Goal: Transaction & Acquisition: Obtain resource

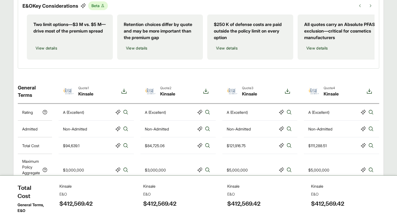
scroll to position [141, 0]
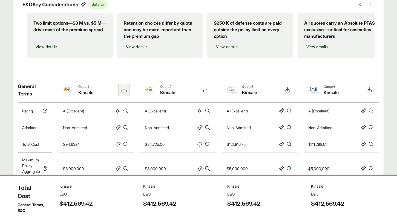
click at [126, 93] on icon at bounding box center [124, 90] width 7 height 7
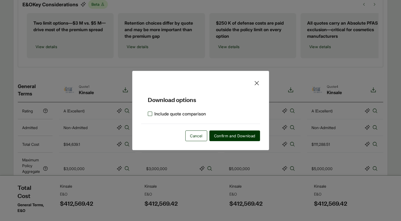
click at [150, 114] on label "Include quote comparison" at bounding box center [177, 114] width 58 height 7
click at [234, 139] on button "Confirm and Download" at bounding box center [234, 135] width 51 height 11
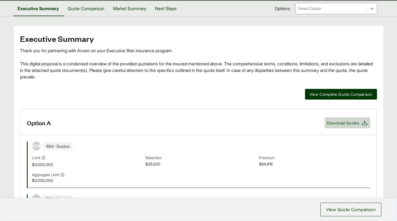
scroll to position [15, 0]
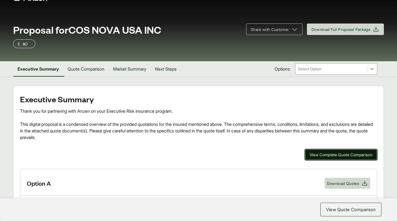
click at [349, 152] on span "View Complete Quote Comparison" at bounding box center [340, 155] width 63 height 6
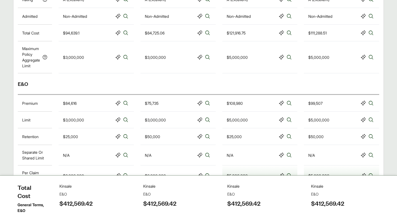
scroll to position [255, 0]
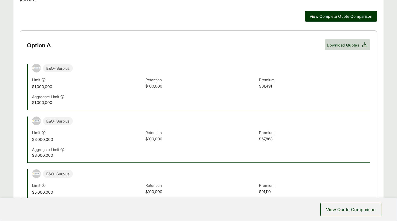
scroll to position [153, 0]
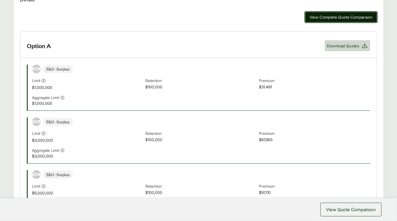
click at [359, 16] on span "View Complete Quote Comparison" at bounding box center [340, 17] width 63 height 6
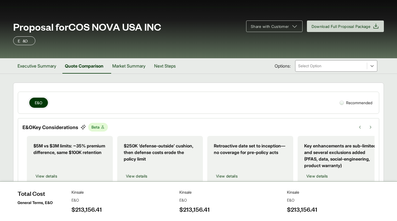
scroll to position [16, 0]
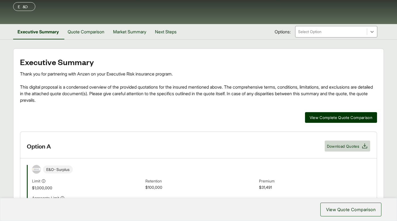
scroll to position [153, 0]
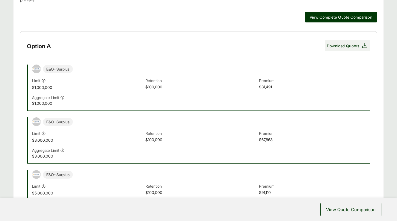
click at [351, 44] on span "Download Quotes" at bounding box center [343, 46] width 32 height 6
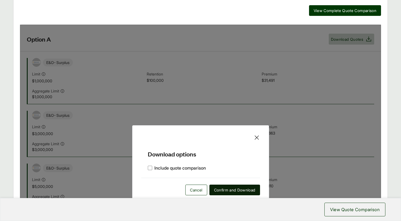
click at [228, 193] on span "Confirm and Download" at bounding box center [234, 190] width 41 height 6
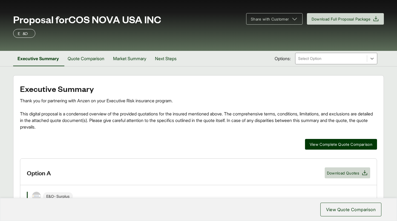
scroll to position [21, 0]
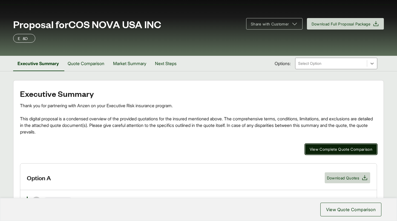
click at [331, 146] on button "View Complete Quote Comparison" at bounding box center [341, 149] width 72 height 11
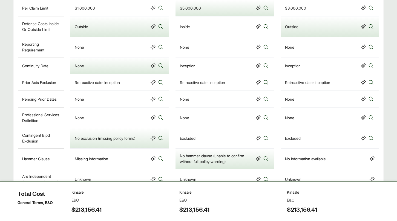
scroll to position [406, 0]
